Goal: Register for event/course

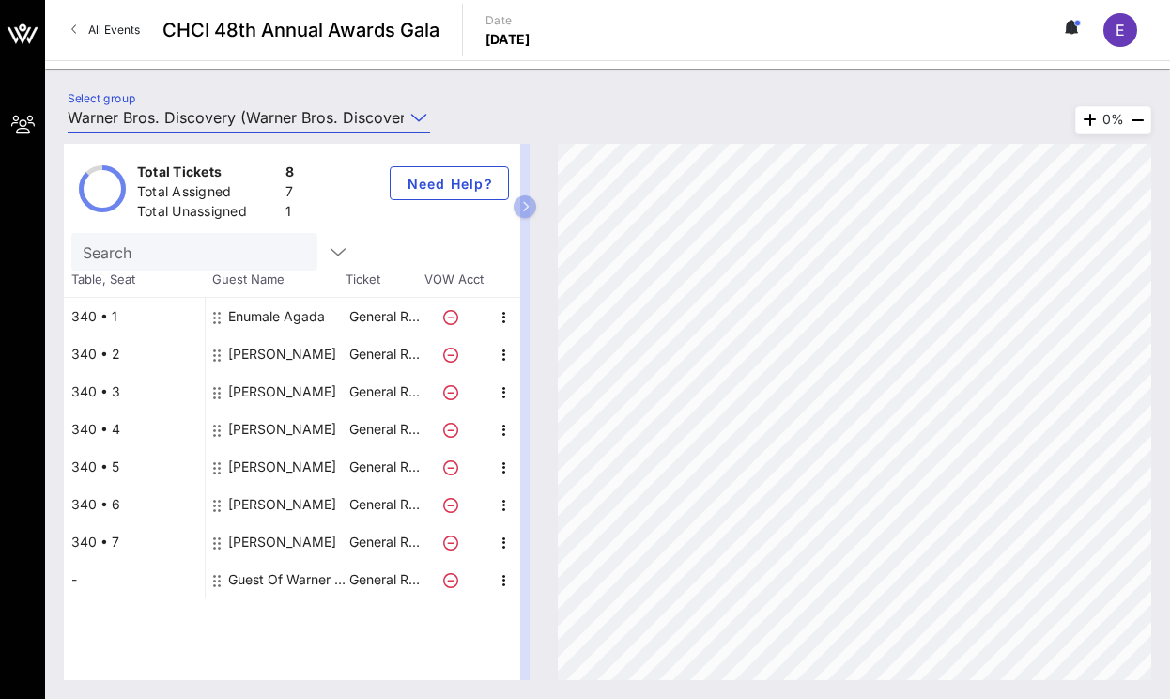
click at [380, 109] on input "Warner Bros. Discovery (Warner Bros. Discovery) [[PERSON_NAME], [PERSON_NAME][E…" at bounding box center [236, 117] width 336 height 30
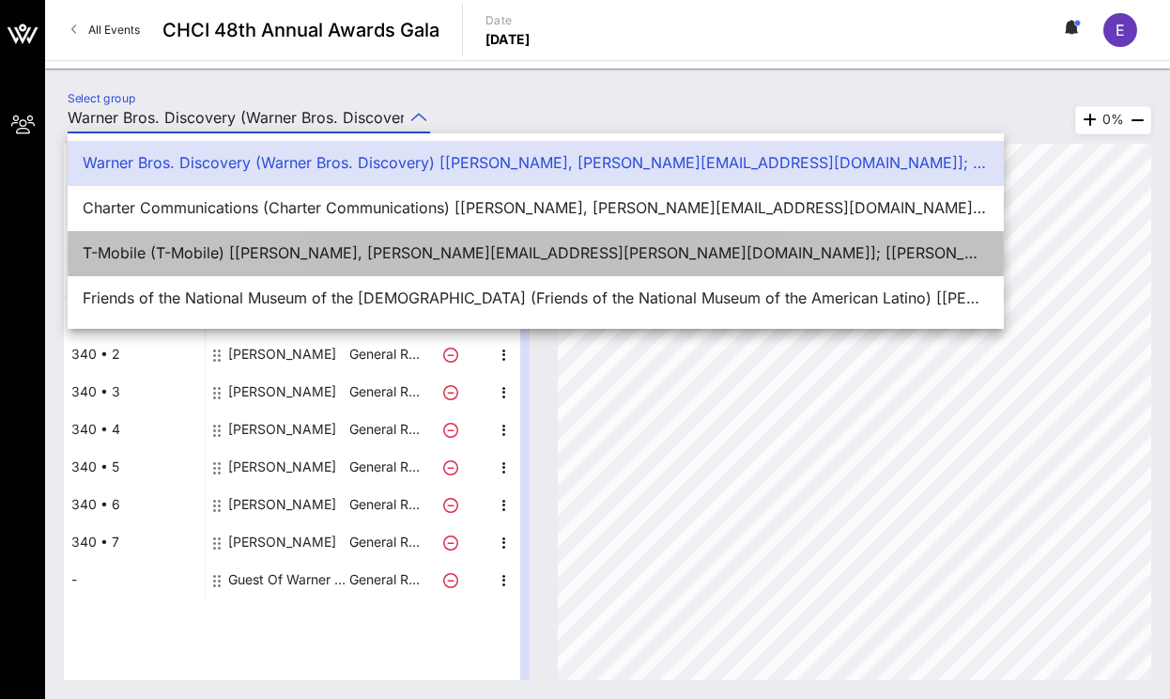
click at [343, 253] on div "T-Mobile (T-Mobile) [[PERSON_NAME], [PERSON_NAME][EMAIL_ADDRESS][PERSON_NAME][D…" at bounding box center [536, 253] width 906 height 18
type input "T-Mobile (T-Mobile) [[PERSON_NAME], [PERSON_NAME][EMAIL_ADDRESS][PERSON_NAME][D…"
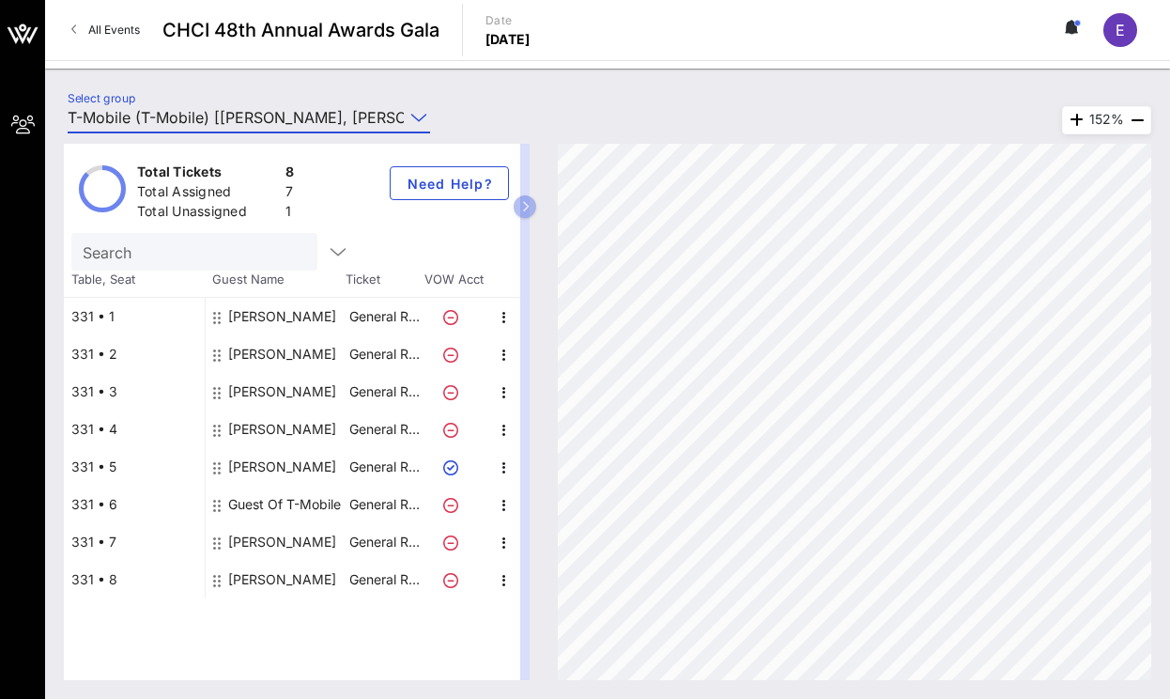
click at [284, 511] on div "Guest Of T-Mobile" at bounding box center [284, 504] width 113 height 38
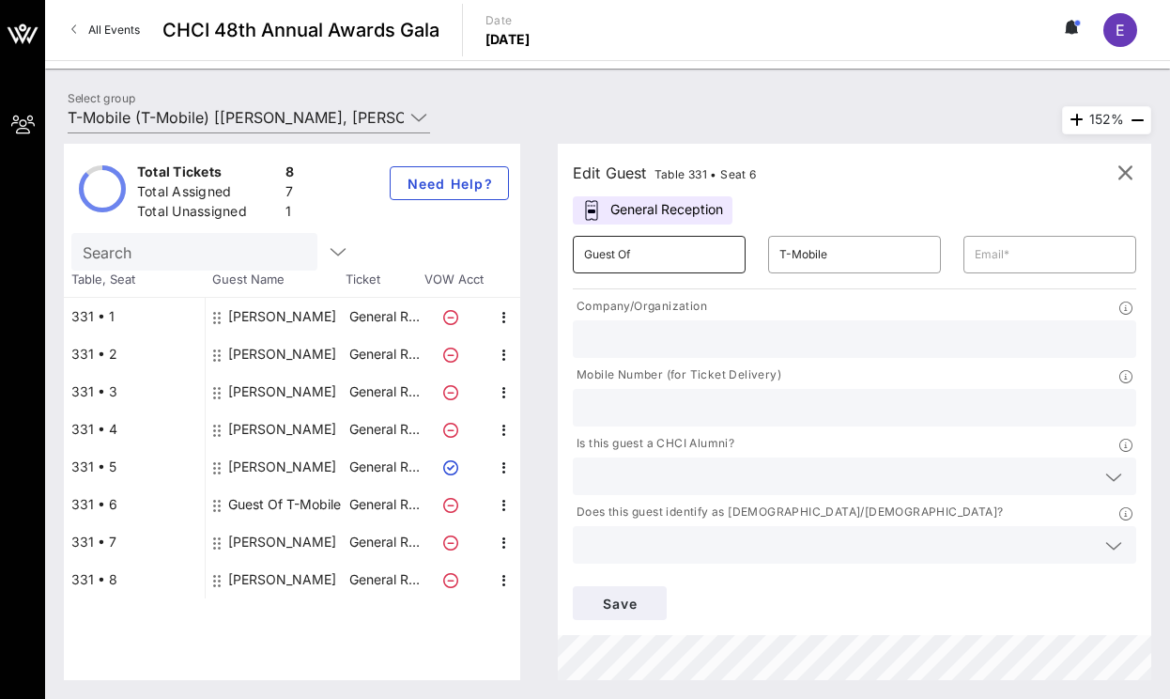
click at [668, 239] on input "Guest Of" at bounding box center [659, 254] width 150 height 30
click at [669, 242] on input "Guest Of" at bounding box center [659, 254] width 150 height 30
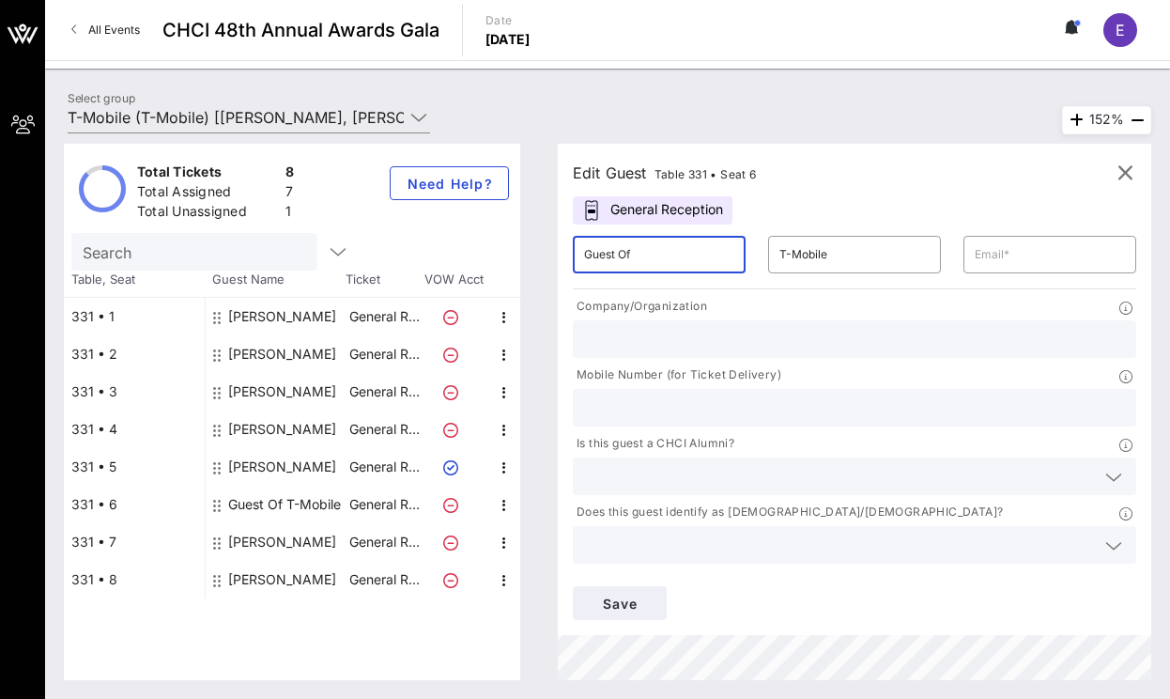
click at [669, 242] on input "Guest Of" at bounding box center [659, 254] width 150 height 30
type input "[PERSON_NAME]"
click at [822, 263] on input "T-Mobile" at bounding box center [854, 254] width 150 height 30
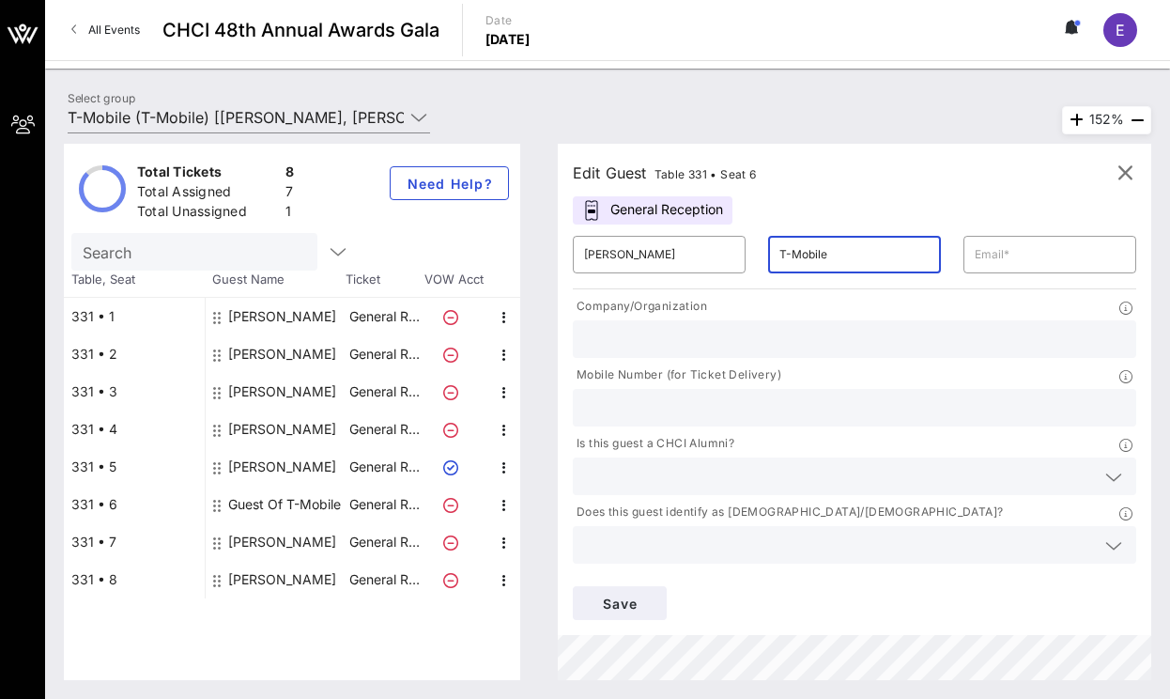
click at [822, 263] on input "T-Mobile" at bounding box center [854, 254] width 150 height 30
click at [791, 330] on input "text" at bounding box center [854, 339] width 541 height 24
click at [846, 255] on input "text" at bounding box center [854, 254] width 150 height 30
type input "[PERSON_NAME]"
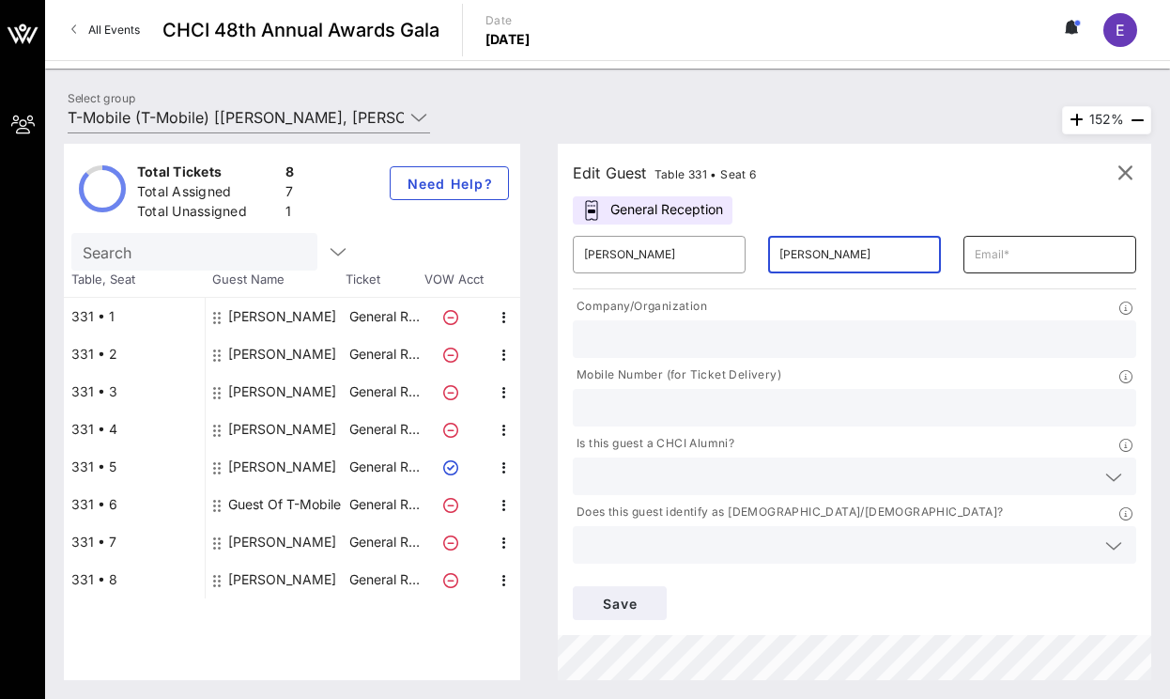
click at [997, 257] on input "text" at bounding box center [1050, 254] width 150 height 30
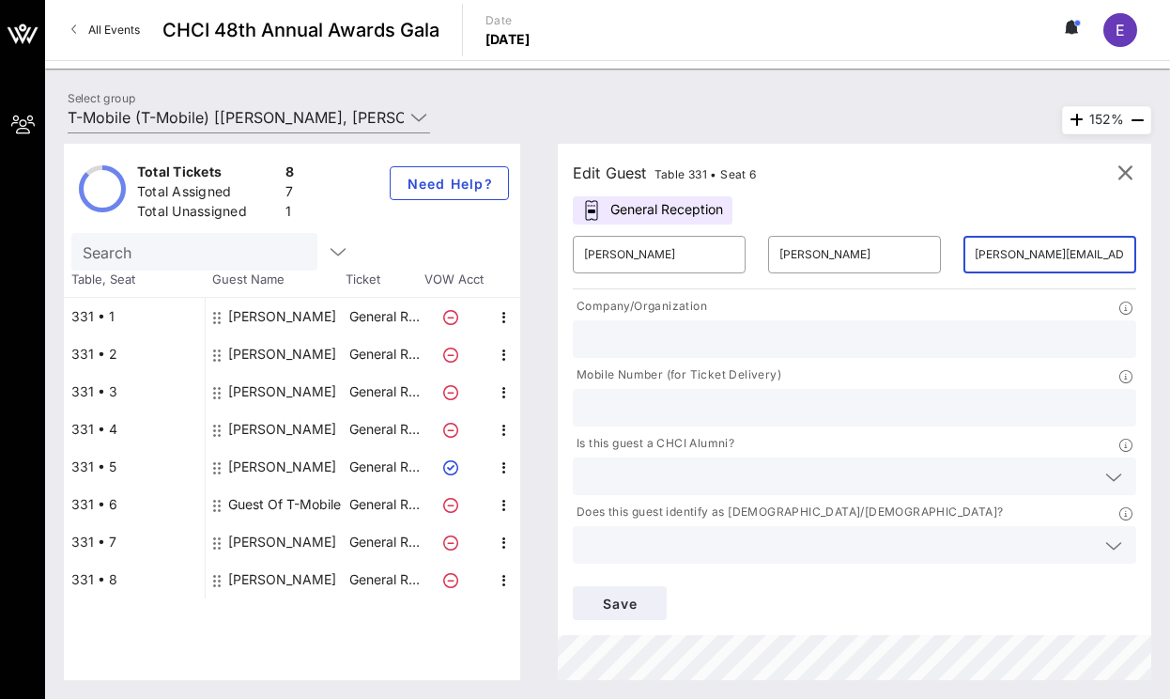
type input "[PERSON_NAME][EMAIL_ADDRESS][PERSON_NAME][DOMAIN_NAME]"
click at [802, 331] on input "text" at bounding box center [854, 339] width 541 height 24
click at [756, 411] on input "text" at bounding box center [854, 407] width 541 height 24
type input "3039064557"
click at [738, 537] on input "text" at bounding box center [839, 544] width 511 height 24
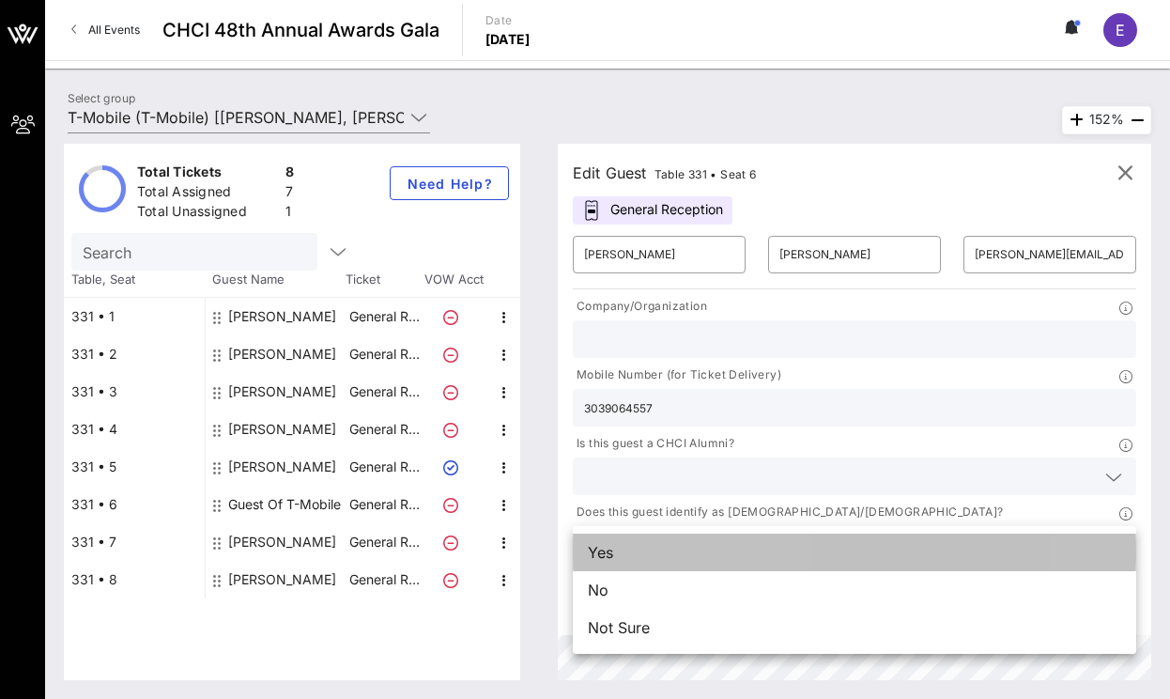
click at [673, 546] on div "Yes" at bounding box center [854, 552] width 563 height 38
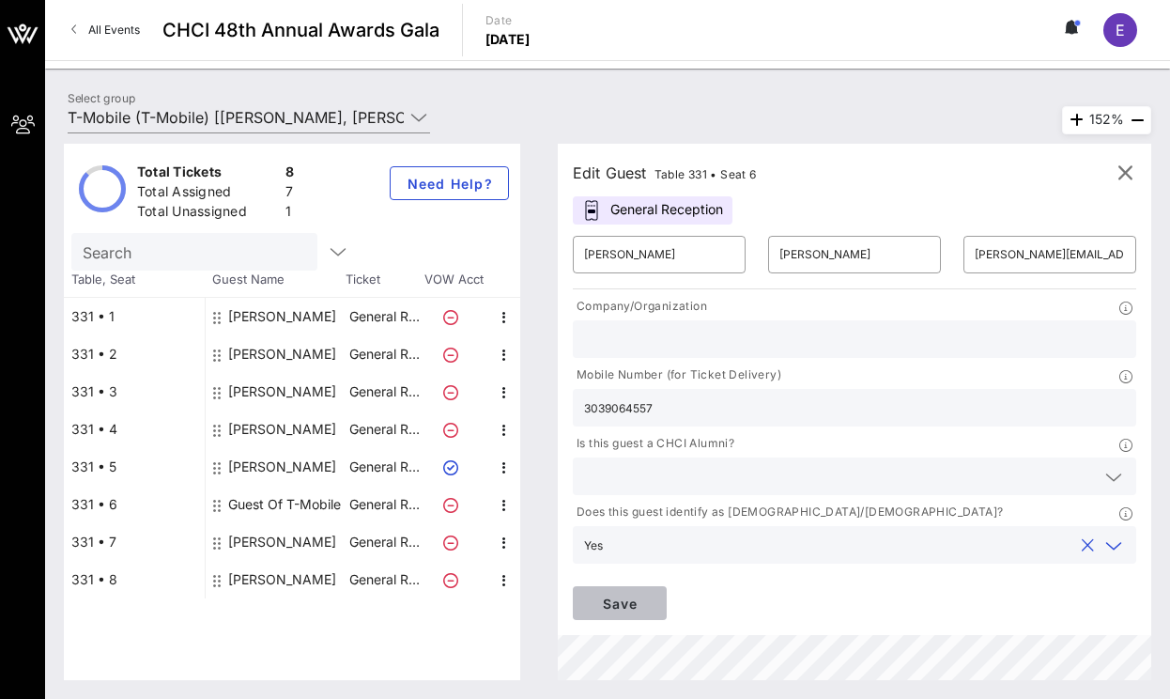
click at [628, 606] on span "Save" at bounding box center [620, 603] width 64 height 16
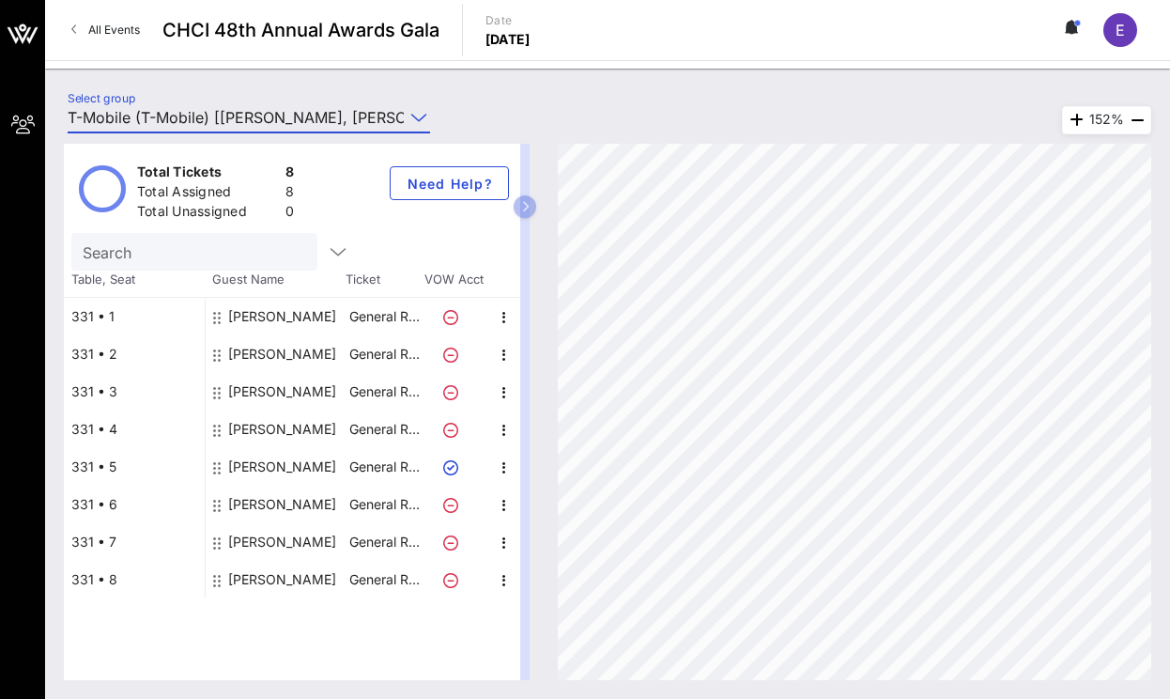
click at [233, 114] on input "T-Mobile (T-Mobile) [[PERSON_NAME], [PERSON_NAME][EMAIL_ADDRESS][PERSON_NAME][D…" at bounding box center [236, 117] width 336 height 30
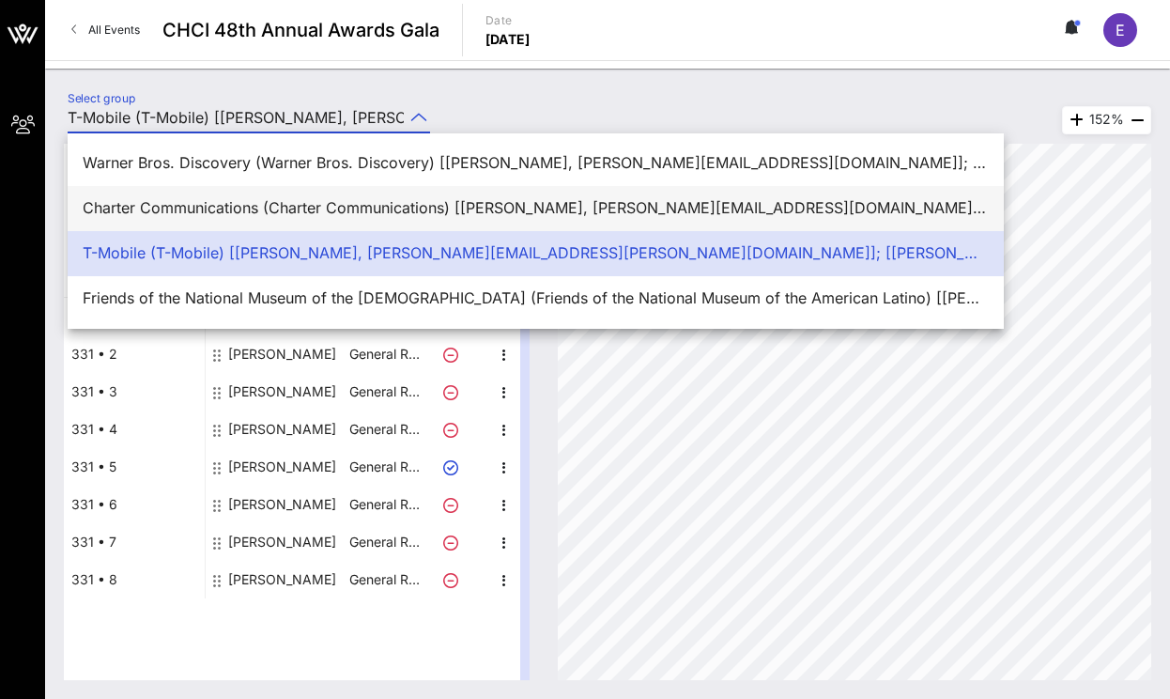
click at [230, 205] on div "Charter Communications (Charter Communications) [[PERSON_NAME], [PERSON_NAME][E…" at bounding box center [536, 208] width 906 height 18
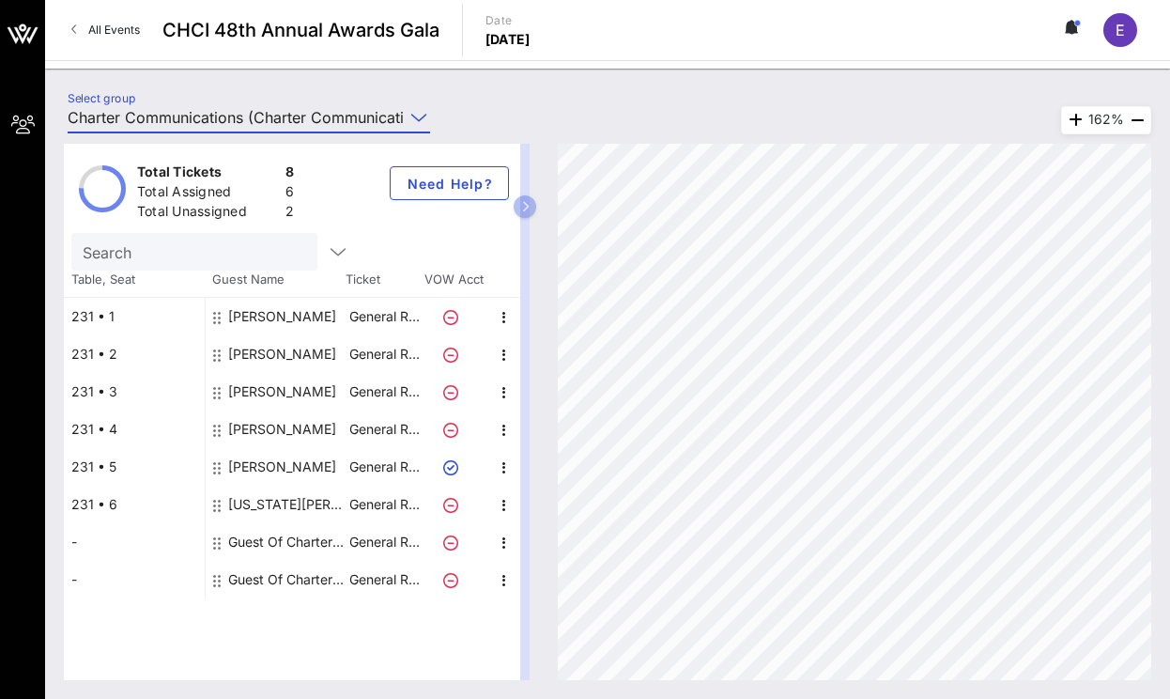
click at [292, 117] on input "Charter Communications (Charter Communications) [[PERSON_NAME], [PERSON_NAME][E…" at bounding box center [236, 117] width 336 height 30
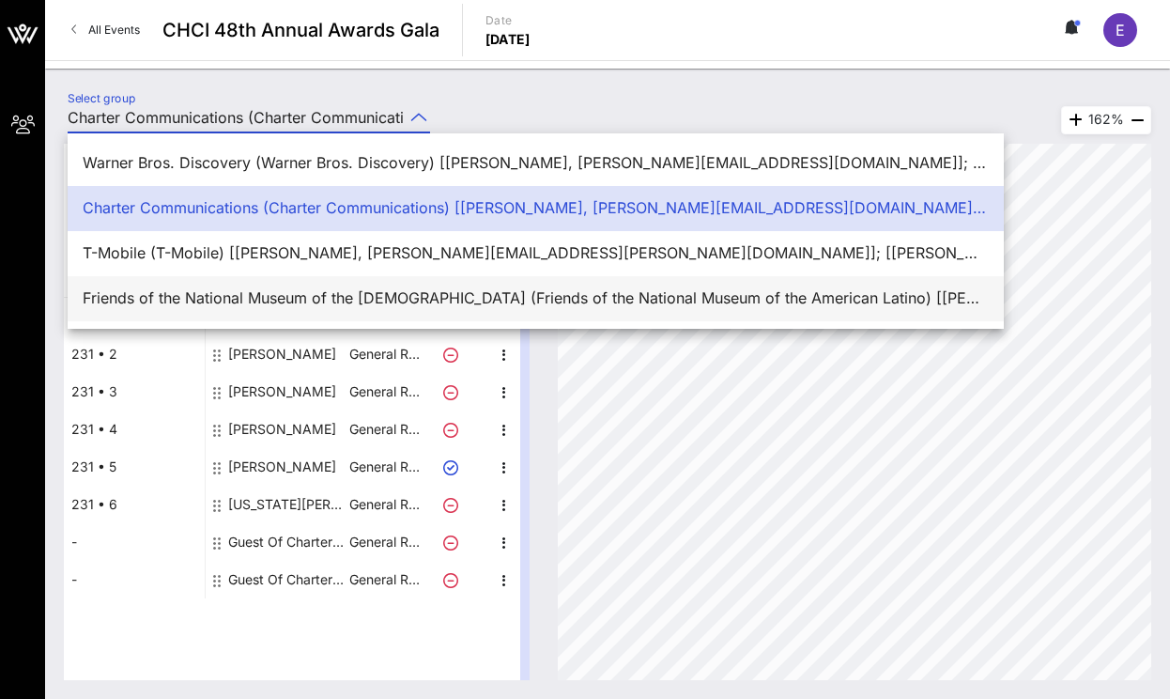
click at [261, 293] on div "Friends of the National Museum of the [DEMOGRAPHIC_DATA] (Friends of the Nation…" at bounding box center [536, 298] width 906 height 18
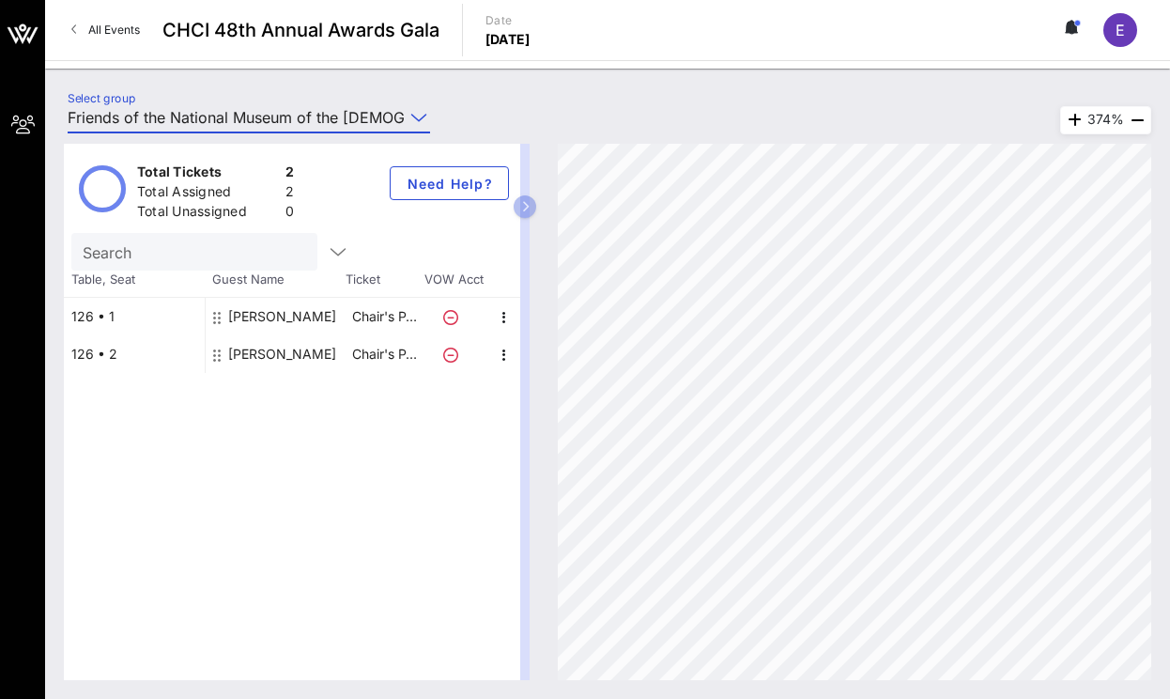
click at [283, 114] on input "Friends of the National Museum of the [DEMOGRAPHIC_DATA] (Friends of the Nation…" at bounding box center [236, 117] width 336 height 30
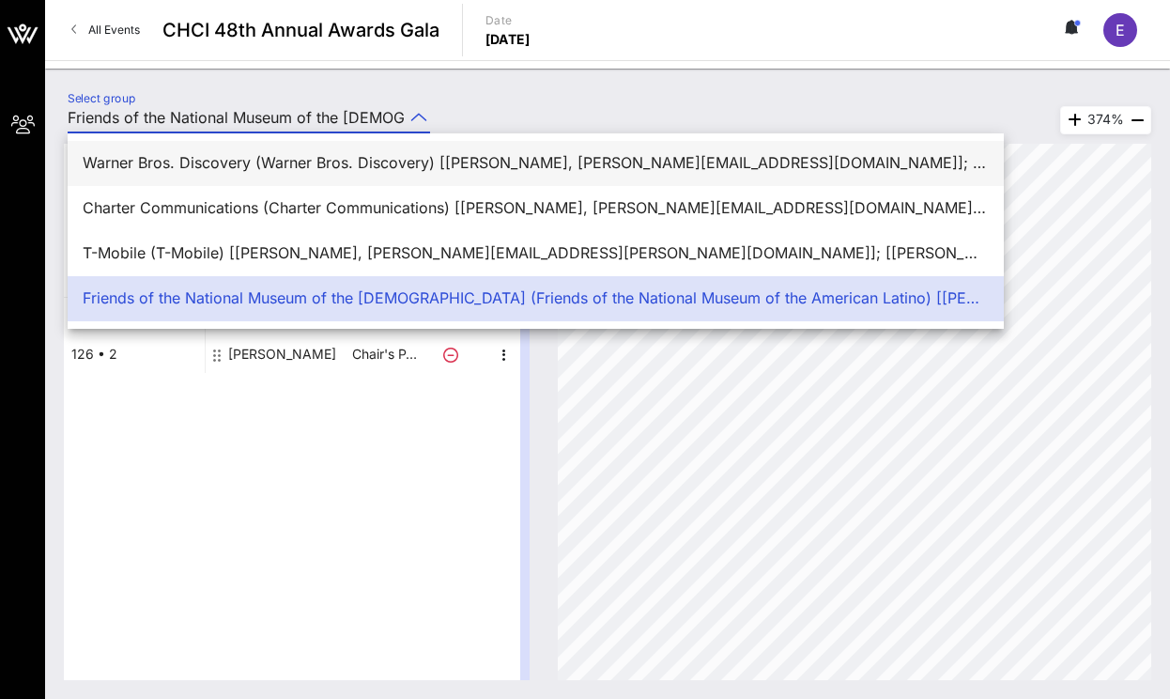
click at [285, 173] on div "Warner Bros. Discovery (Warner Bros. Discovery) [[PERSON_NAME], [PERSON_NAME][E…" at bounding box center [536, 163] width 906 height 40
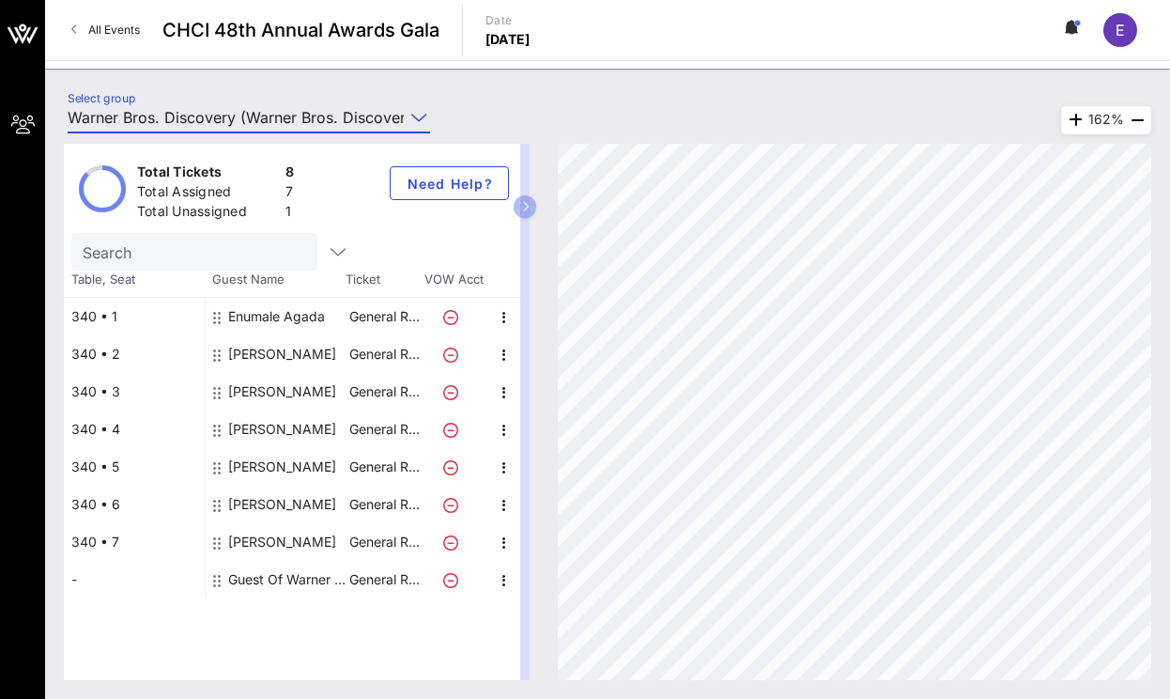
click at [326, 119] on input "Warner Bros. Discovery (Warner Bros. Discovery) [[PERSON_NAME], [PERSON_NAME][E…" at bounding box center [236, 117] width 336 height 30
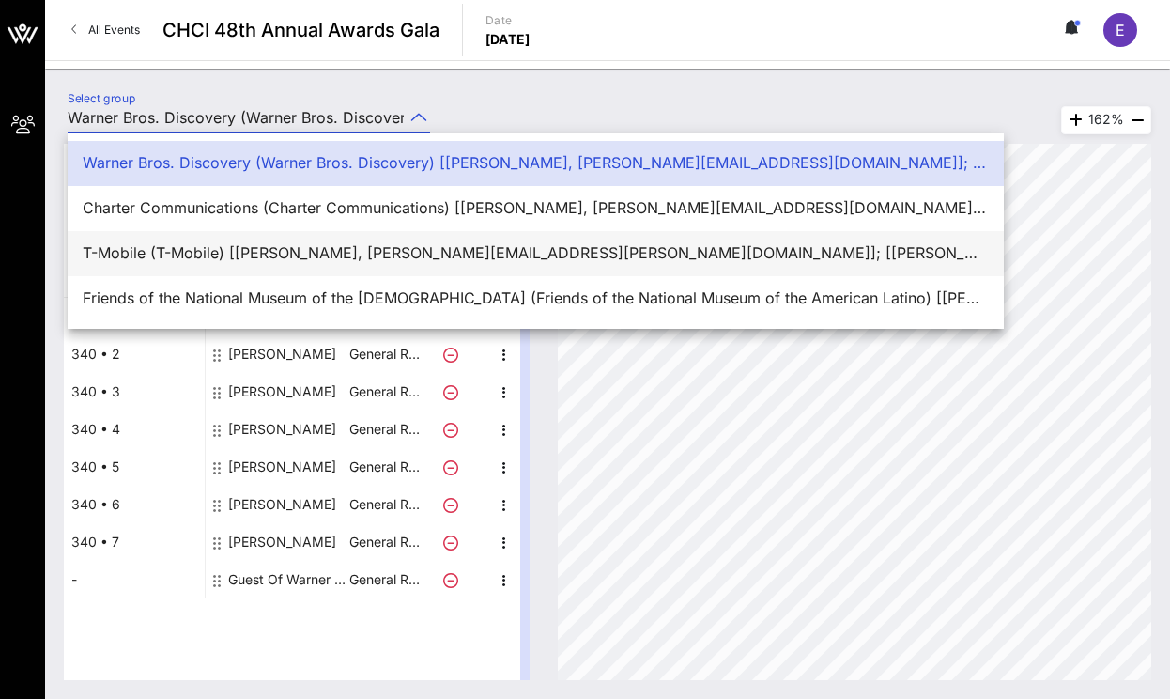
click at [277, 263] on div "T-Mobile (T-Mobile) [[PERSON_NAME], [PERSON_NAME][EMAIL_ADDRESS][PERSON_NAME][D…" at bounding box center [536, 253] width 906 height 40
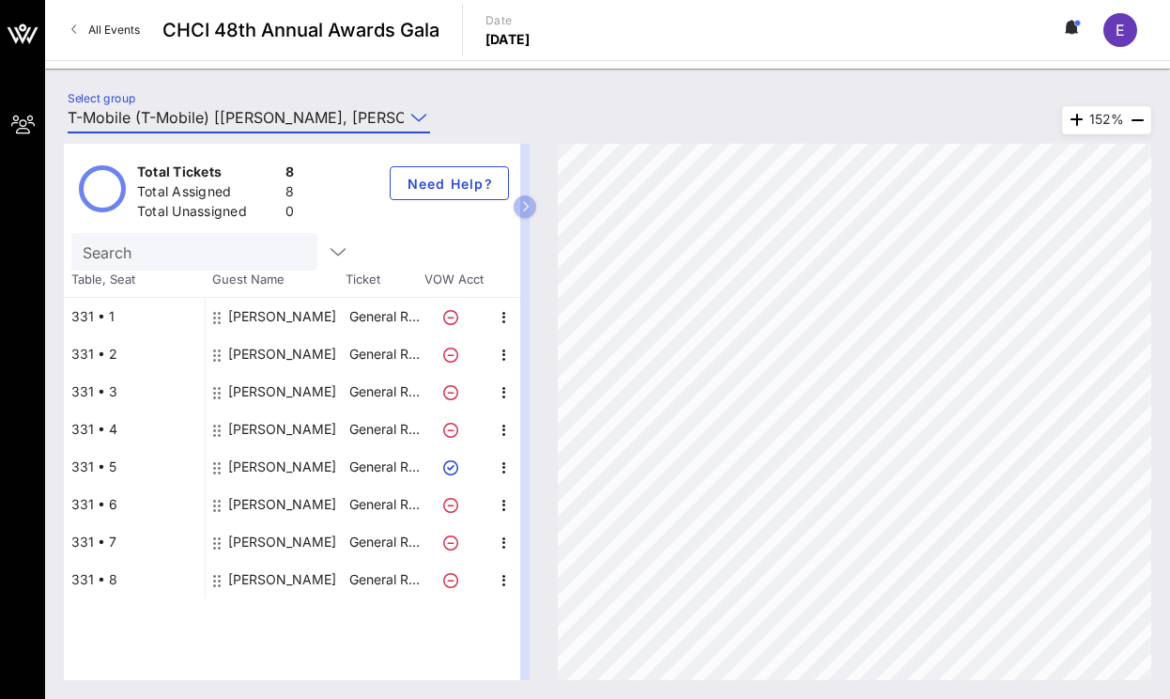
click at [308, 127] on div "Total Tickets 8 Total Assigned 8 Total Unassigned 0 Need Help? Search Table, Se…" at bounding box center [607, 412] width 1125 height 574
click at [303, 110] on input "T-Mobile (T-Mobile) [[PERSON_NAME], [PERSON_NAME][EMAIL_ADDRESS][PERSON_NAME][D…" at bounding box center [236, 117] width 336 height 30
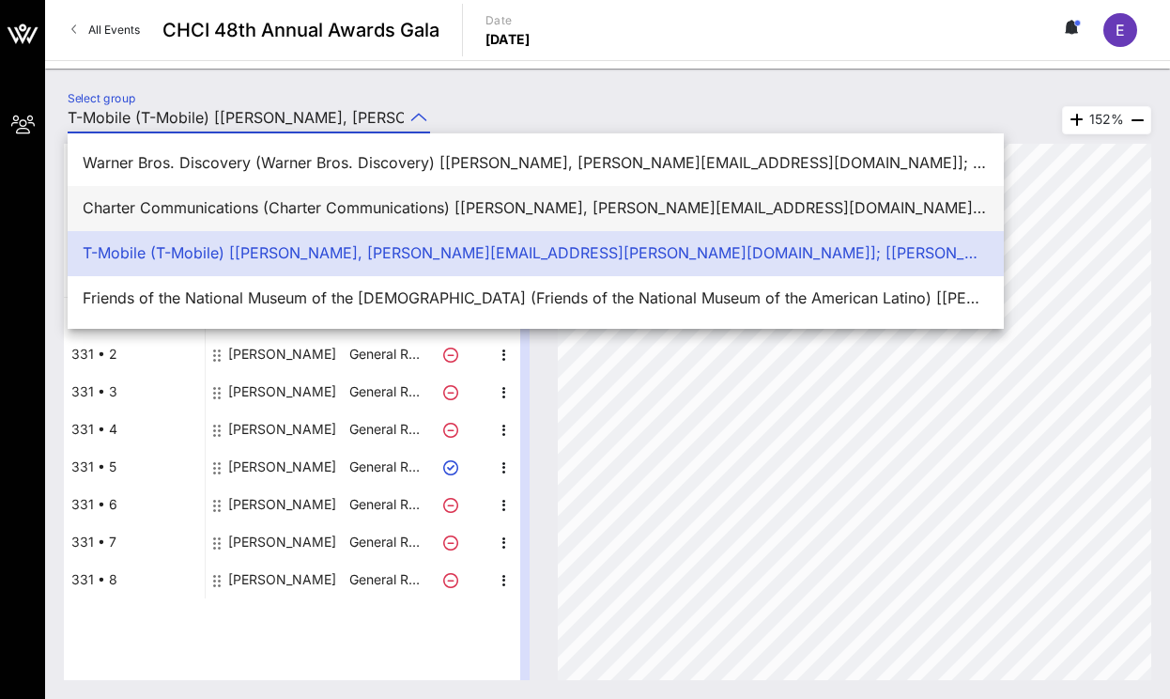
click at [271, 199] on div "Charter Communications (Charter Communications) [[PERSON_NAME], [PERSON_NAME][E…" at bounding box center [536, 208] width 906 height 18
type input "Charter Communications (Charter Communications) [[PERSON_NAME], [PERSON_NAME][E…"
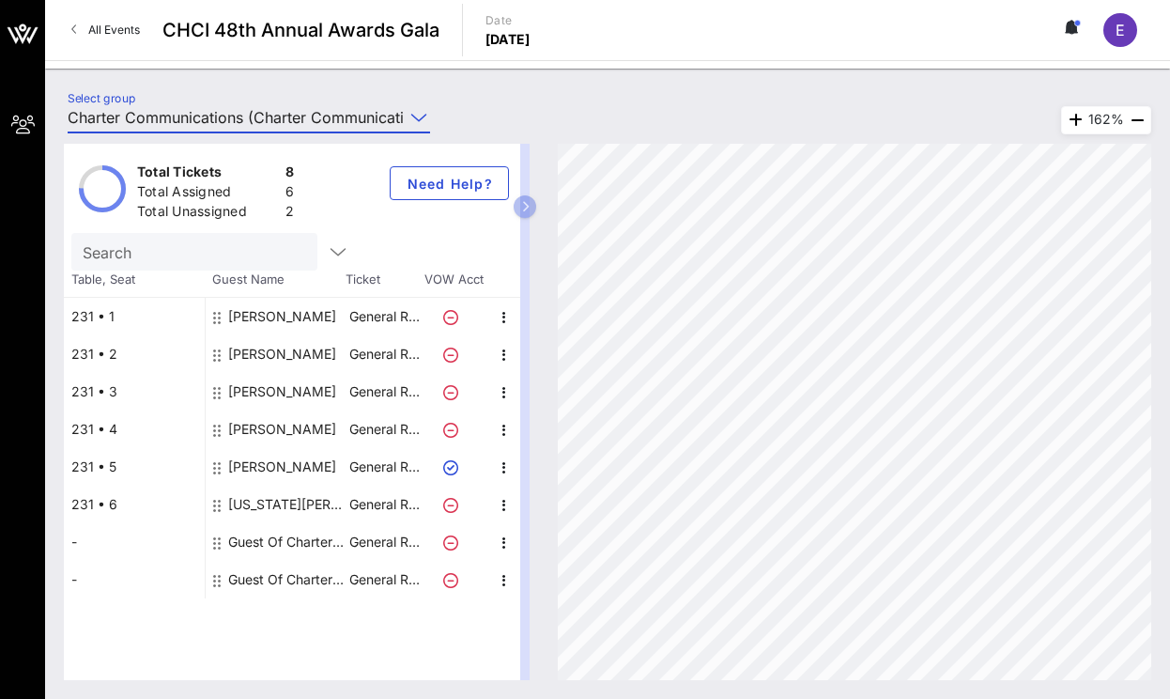
click at [300, 116] on input "Charter Communications (Charter Communications) [[PERSON_NAME], [PERSON_NAME][E…" at bounding box center [236, 117] width 336 height 30
